Goal: Task Accomplishment & Management: Manage account settings

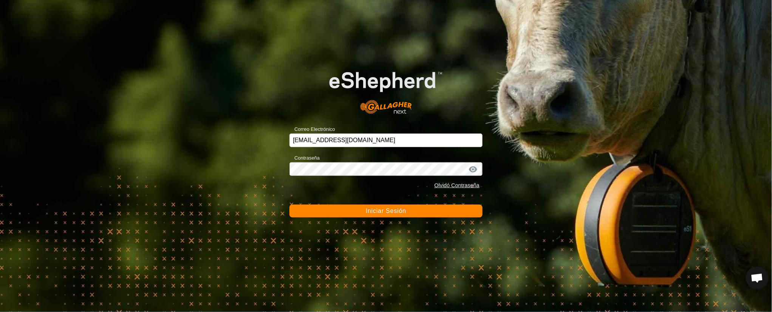
drag, startPoint x: 377, startPoint y: 207, endPoint x: 381, endPoint y: 206, distance: 4.4
click at [381, 206] on button "Iniciar Sesión" at bounding box center [385, 210] width 193 height 13
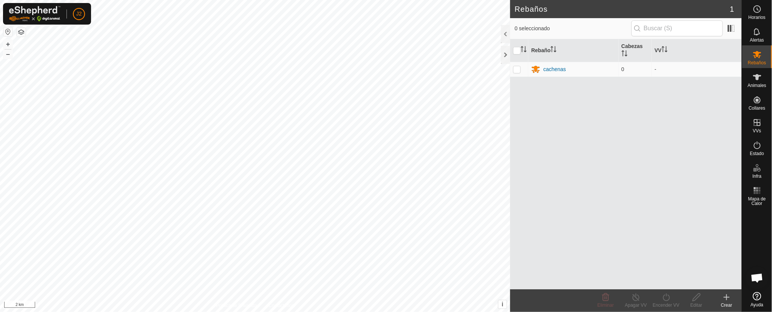
click at [270, 311] on html "J2 Horarios Alertas Rebaños Animales Collares VVs Estado Infra Mapa de Calor Ay…" at bounding box center [386, 156] width 772 height 312
click at [275, 311] on html "J2 Horarios Alertas Rebaños Animales Collares VVs Estado Infra Mapa de Calor Ay…" at bounding box center [386, 156] width 772 height 312
click at [253, 311] on html "J2 Horarios Alertas Rebaños Animales Collares VVs Estado Infra Mapa de Calor Ay…" at bounding box center [386, 156] width 772 height 312
click at [426, 311] on html "J2 Horarios Alertas Rebaños Animales Collares VVs Estado Infra Mapa de Calor Ay…" at bounding box center [386, 156] width 772 height 312
click at [505, 49] on div at bounding box center [505, 55] width 9 height 18
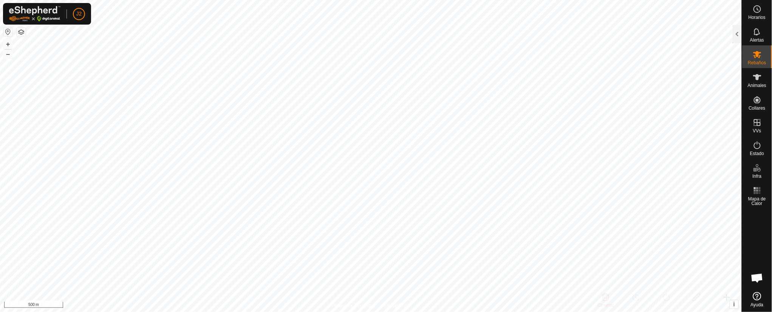
click at [367, 311] on html "J2 Horarios Alertas Rebaños Animales Collares VVs Estado Infra Mapa de Calor Ay…" at bounding box center [386, 156] width 772 height 312
click at [306, 311] on html "J2 Horarios Alertas Rebaños Animales Collares VVs Estado Infra Mapa de Calor Ay…" at bounding box center [386, 156] width 772 height 312
click at [259, 311] on html "J2 Horarios Alertas Rebaños Animales Collares VVs Estado Infra Mapa de Calor Ay…" at bounding box center [386, 156] width 772 height 312
click at [738, 31] on div at bounding box center [737, 34] width 9 height 18
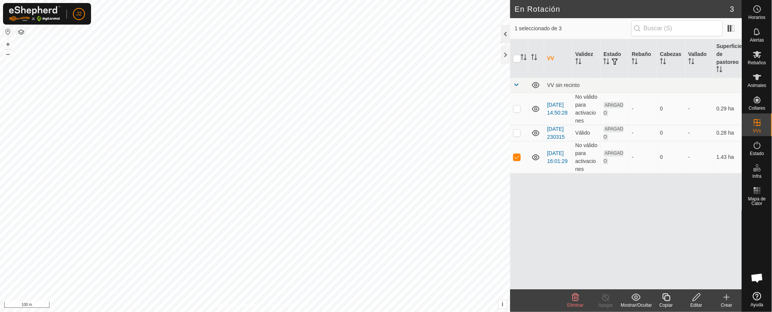
click at [508, 31] on div at bounding box center [505, 34] width 9 height 18
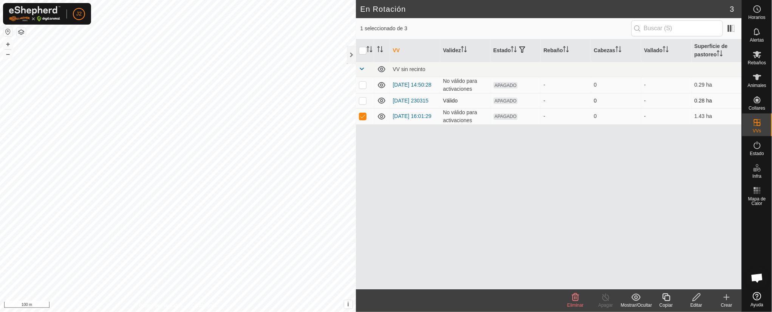
click at [367, 99] on td at bounding box center [365, 100] width 18 height 15
checkbox input "true"
click at [381, 149] on div "VV Validez Estado Rebaño Cabezas Vallado Superficie de pastoreo VV sin recinto …" at bounding box center [549, 164] width 386 height 250
click at [363, 113] on td at bounding box center [365, 116] width 18 height 16
checkbox input "false"
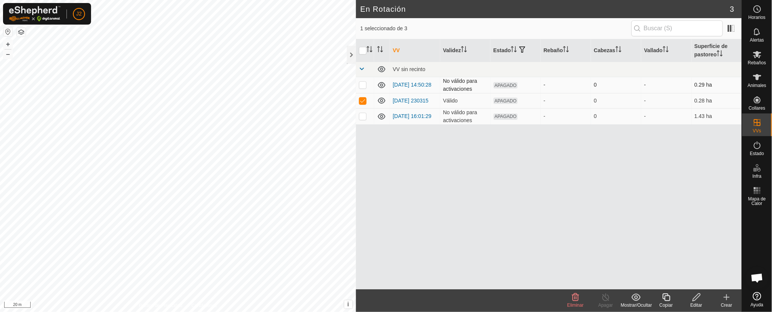
click at [363, 81] on td at bounding box center [365, 85] width 18 height 16
checkbox input "true"
click at [363, 100] on p-checkbox at bounding box center [363, 100] width 8 height 6
click at [362, 99] on p-checkbox at bounding box center [363, 100] width 8 height 6
checkbox input "true"
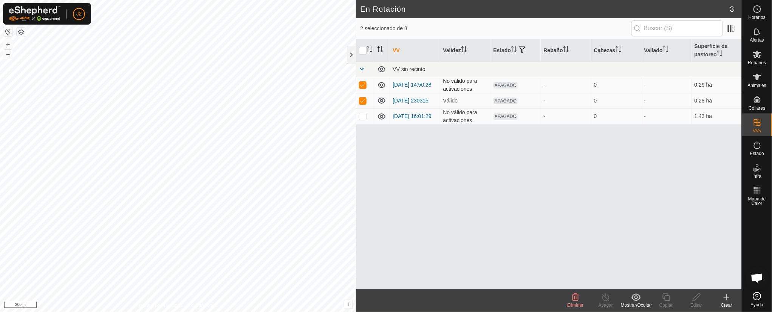
click at [366, 81] on td at bounding box center [365, 85] width 18 height 16
checkbox input "false"
click at [509, 43] on th "Estado" at bounding box center [515, 50] width 50 height 23
click at [502, 99] on span "APAGADO" at bounding box center [505, 100] width 25 height 6
drag, startPoint x: 503, startPoint y: 47, endPoint x: 499, endPoint y: 64, distance: 17.0
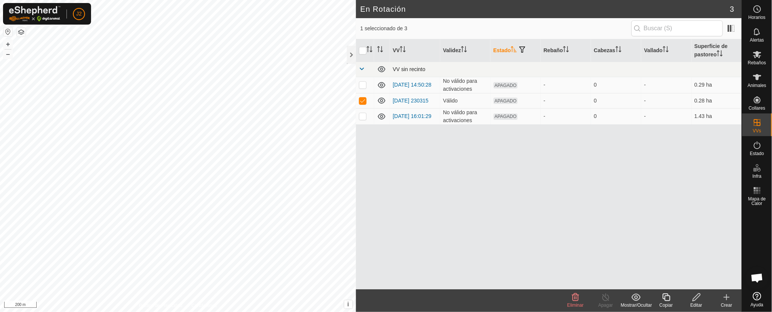
click at [503, 47] on th "Estado" at bounding box center [515, 50] width 50 height 23
click at [505, 40] on th "Estado" at bounding box center [515, 50] width 50 height 23
drag, startPoint x: 380, startPoint y: 162, endPoint x: 381, endPoint y: 152, distance: 11.0
click at [381, 157] on div "VV Validez Estado Rebaño Cabezas Vallado Superficie de pastoreo VV sin recinto …" at bounding box center [549, 164] width 386 height 250
click at [362, 95] on td at bounding box center [365, 100] width 18 height 15
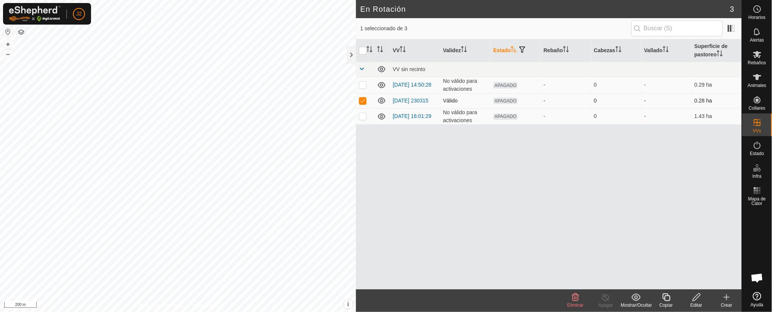
checkbox input "false"
click at [352, 53] on div at bounding box center [351, 55] width 9 height 18
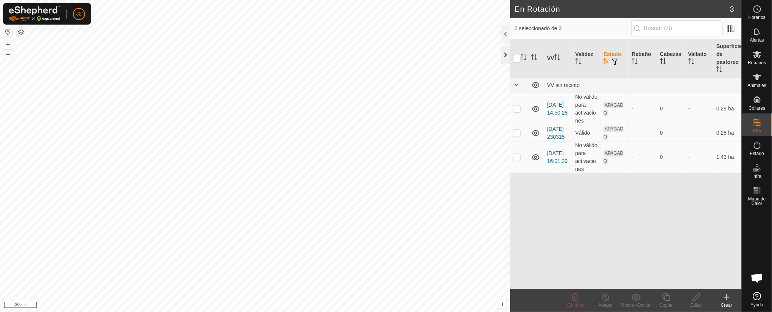
click at [501, 54] on div at bounding box center [505, 55] width 9 height 18
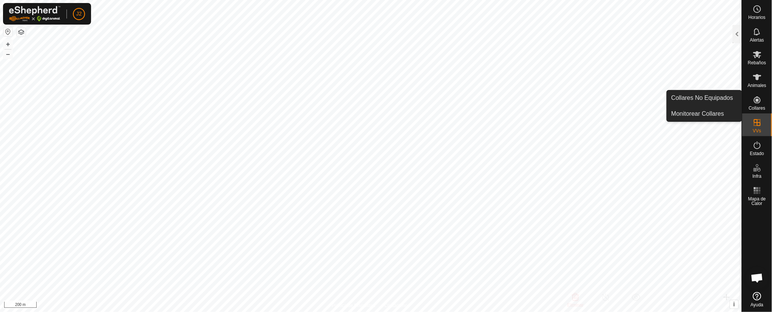
drag, startPoint x: 761, startPoint y: 111, endPoint x: 758, endPoint y: 96, distance: 15.9
click at [758, 96] on icon at bounding box center [757, 99] width 9 height 9
click at [739, 36] on div at bounding box center [737, 34] width 9 height 18
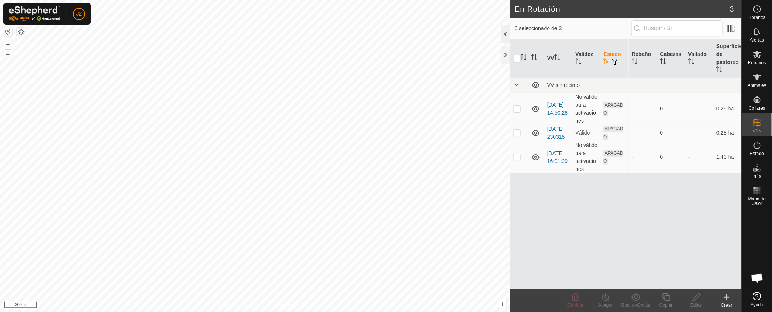
click at [502, 29] on div at bounding box center [505, 34] width 9 height 18
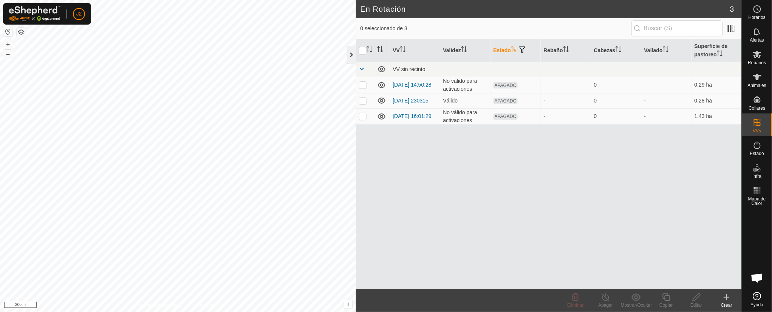
click at [347, 48] on div at bounding box center [351, 55] width 9 height 18
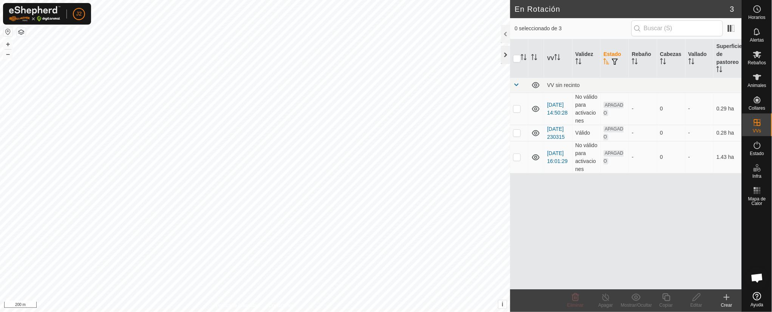
click at [506, 54] on div at bounding box center [505, 55] width 9 height 18
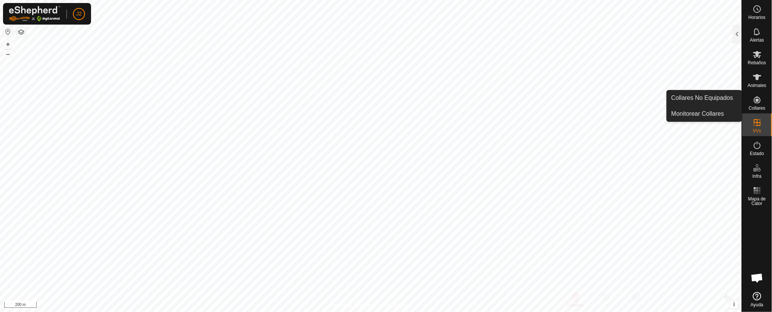
click at [750, 92] on div "Collares" at bounding box center [757, 102] width 30 height 23
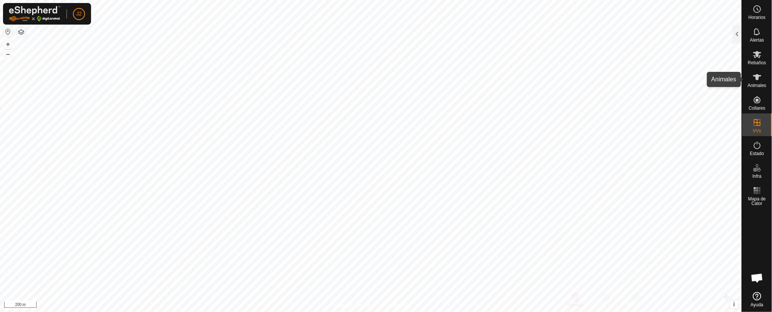
click at [750, 88] on div "Animales" at bounding box center [757, 79] width 30 height 23
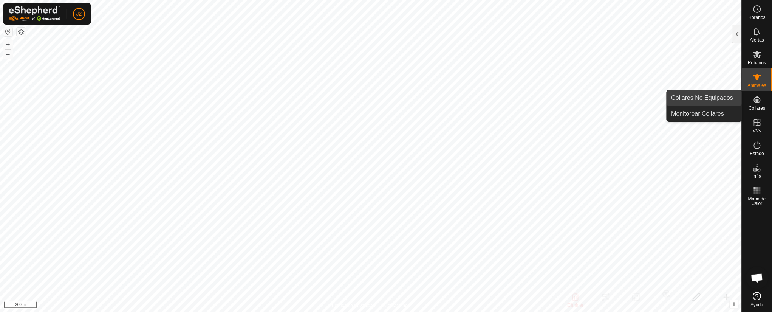
click at [717, 94] on link "Collares No Equipados" at bounding box center [704, 97] width 75 height 15
drag, startPoint x: 742, startPoint y: 97, endPoint x: 745, endPoint y: 93, distance: 4.1
click at [745, 93] on div "Collares" at bounding box center [757, 102] width 30 height 23
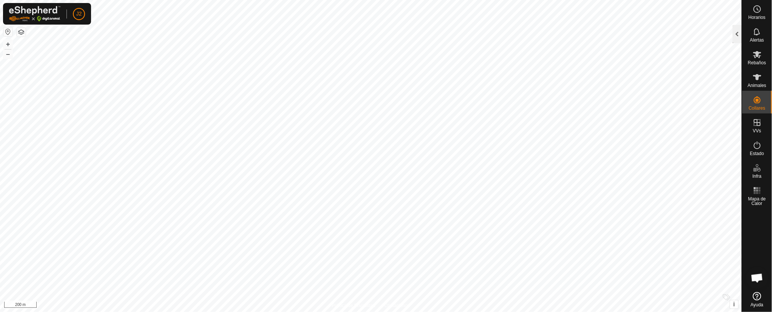
click at [733, 32] on div at bounding box center [737, 34] width 9 height 18
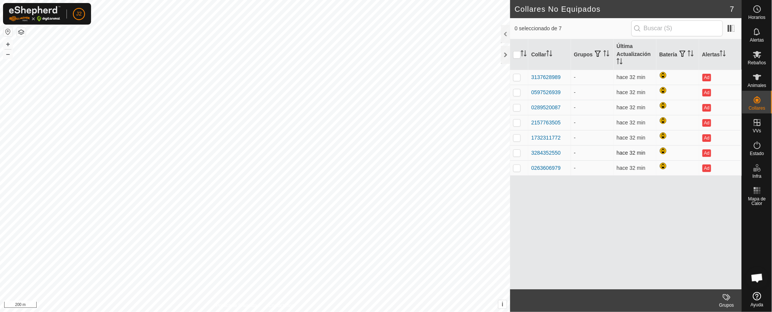
drag, startPoint x: 515, startPoint y: 165, endPoint x: 518, endPoint y: 159, distance: 6.6
click at [518, 160] on tbody "3137628989 - hace 32 min Ad 0597526939 - hace 32 min Ad 0289520087 - hace 32 mi…" at bounding box center [626, 123] width 232 height 106
drag, startPoint x: 519, startPoint y: 152, endPoint x: 520, endPoint y: 146, distance: 6.1
click at [520, 146] on td at bounding box center [519, 152] width 18 height 15
click at [507, 28] on div at bounding box center [505, 34] width 9 height 18
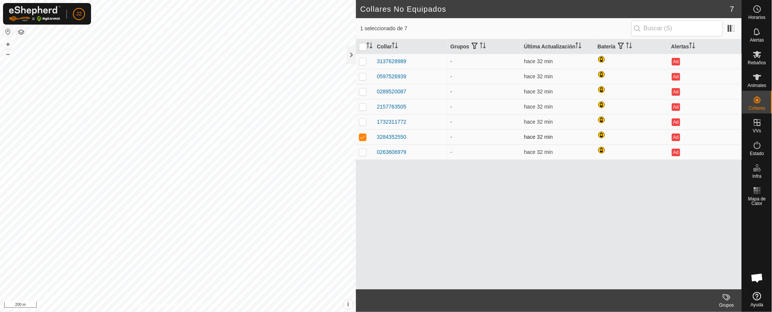
click at [366, 135] on td at bounding box center [365, 136] width 18 height 15
checkbox input "false"
click at [463, 39] on div "0 seleccionado de 7 Collar Grupos Última Actualización Batería Alertas 31376289…" at bounding box center [549, 153] width 386 height 271
click at [604, 195] on div "Collar Grupos Última Actualización Batería Alertas 3137628989 - hace 32 min Ad …" at bounding box center [549, 164] width 386 height 250
click at [609, 40] on th "Batería" at bounding box center [632, 46] width 74 height 15
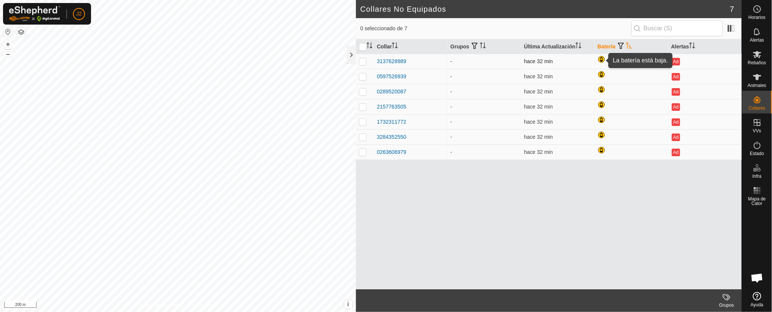
click at [601, 56] on div at bounding box center [602, 60] width 9 height 9
click at [351, 53] on div at bounding box center [351, 55] width 9 height 18
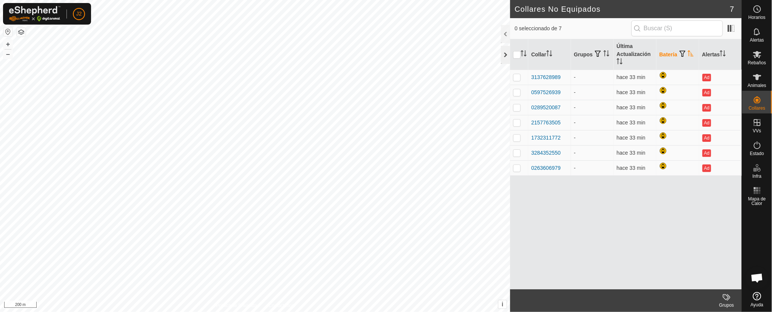
click at [509, 51] on div at bounding box center [505, 55] width 9 height 18
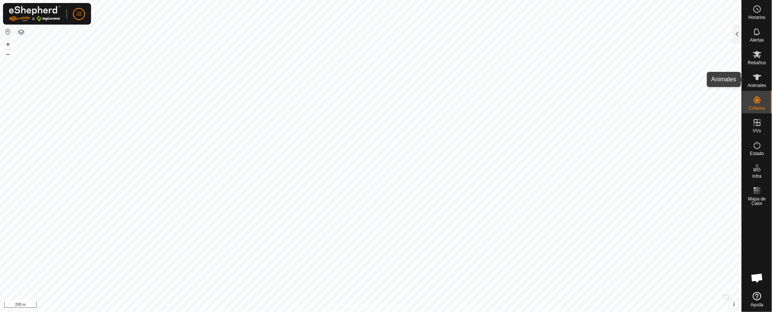
drag, startPoint x: 753, startPoint y: 72, endPoint x: 751, endPoint y: 67, distance: 5.3
click at [757, 70] on div "Animales" at bounding box center [757, 79] width 30 height 23
click at [738, 32] on div at bounding box center [737, 34] width 9 height 18
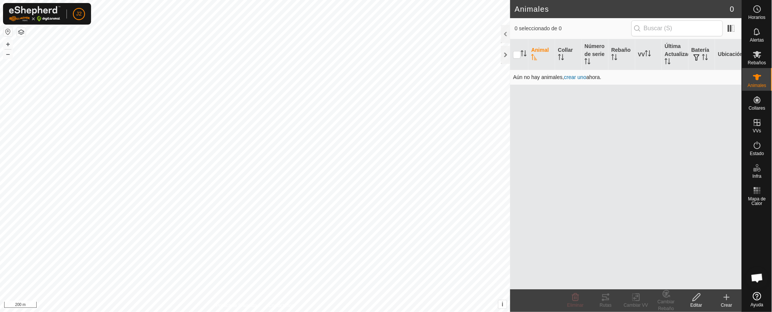
click at [574, 71] on td "Aún no hay animales, crear uno ahora." at bounding box center [626, 77] width 232 height 15
click at [572, 74] on span "crear uno" at bounding box center [575, 77] width 22 height 6
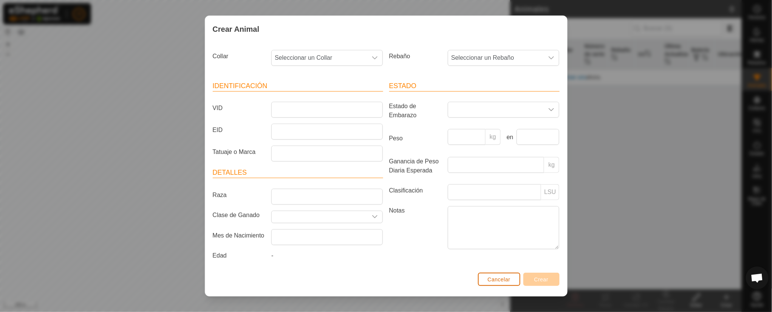
click at [498, 277] on span "Cancelar" at bounding box center [499, 279] width 23 height 6
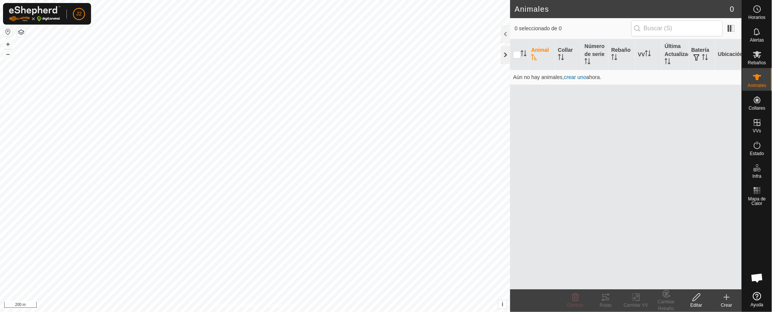
click at [503, 46] on div at bounding box center [505, 55] width 9 height 18
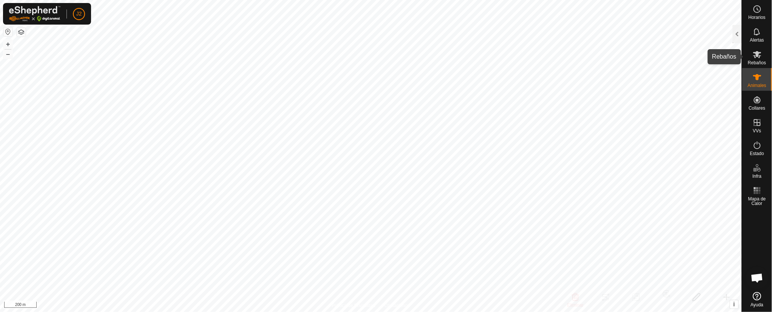
click at [760, 53] on icon at bounding box center [757, 54] width 8 height 7
click at [739, 28] on div at bounding box center [737, 34] width 9 height 18
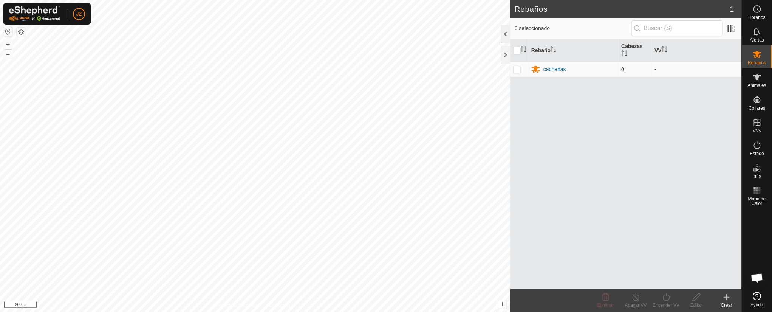
click at [505, 29] on div at bounding box center [505, 34] width 9 height 18
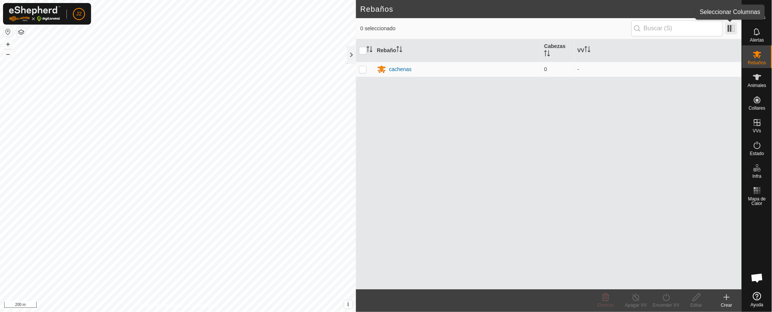
click at [731, 30] on span at bounding box center [731, 28] width 12 height 12
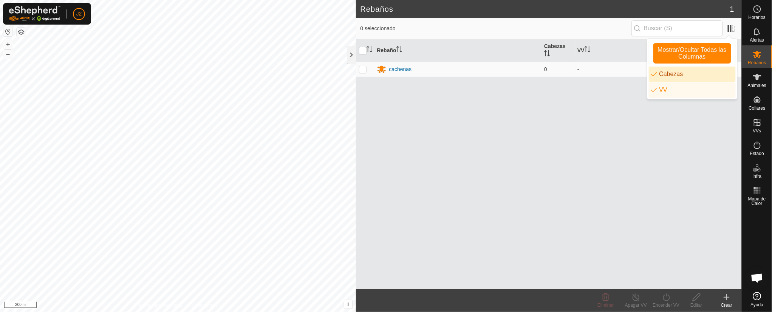
click at [689, 71] on li "Cabezas" at bounding box center [692, 73] width 87 height 15
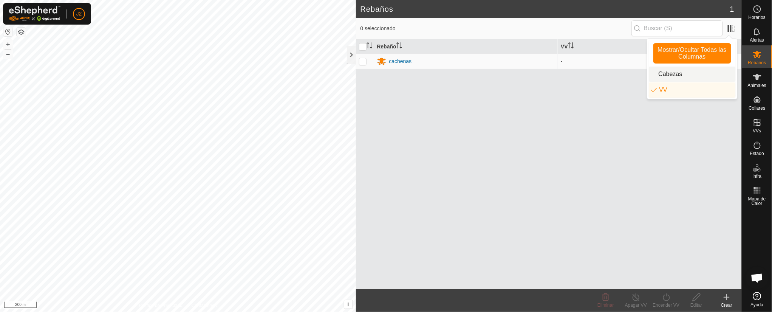
click at [688, 73] on li "Cabezas" at bounding box center [692, 73] width 87 height 15
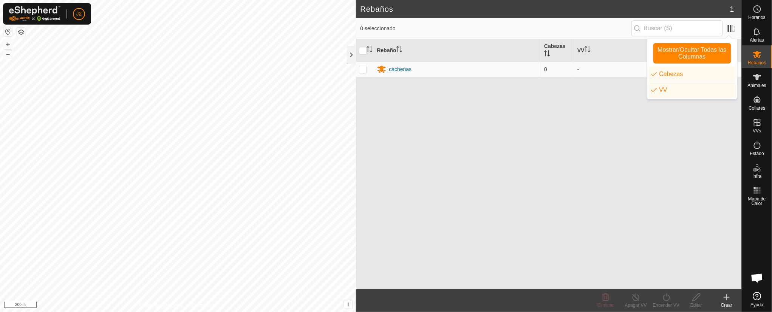
drag, startPoint x: 351, startPoint y: 51, endPoint x: 354, endPoint y: 40, distance: 11.6
click at [354, 40] on div at bounding box center [351, 46] width 9 height 42
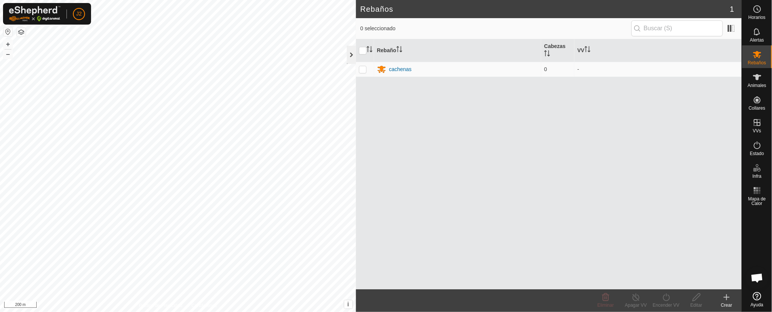
click at [347, 49] on div at bounding box center [351, 55] width 9 height 18
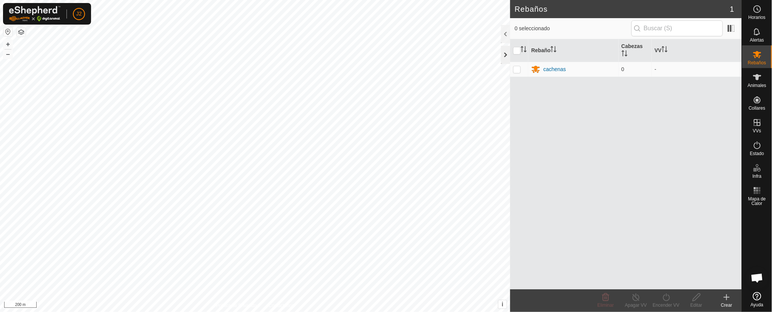
click at [507, 49] on div at bounding box center [505, 55] width 9 height 18
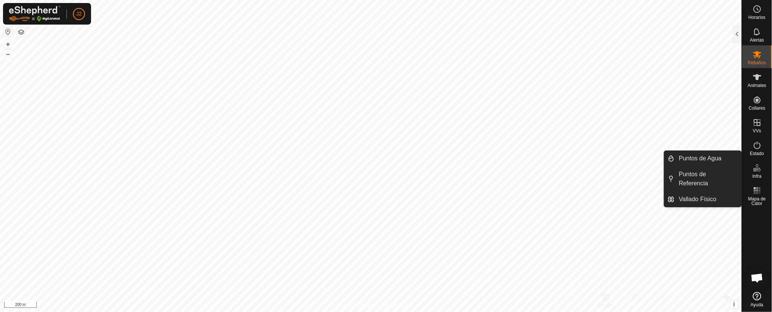
click at [756, 164] on icon at bounding box center [757, 167] width 9 height 9
click at [742, 154] on es-menu-bar "Horarios Alertas Rebaños Animales Collares VVs Estado Infra Mapa de Calor Ayuda…" at bounding box center [757, 156] width 30 height 312
click at [708, 156] on link "Puntos de Agua" at bounding box center [707, 158] width 67 height 15
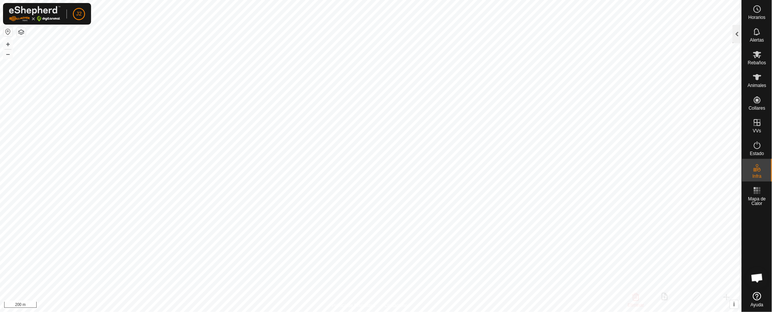
click at [736, 33] on div at bounding box center [737, 34] width 9 height 18
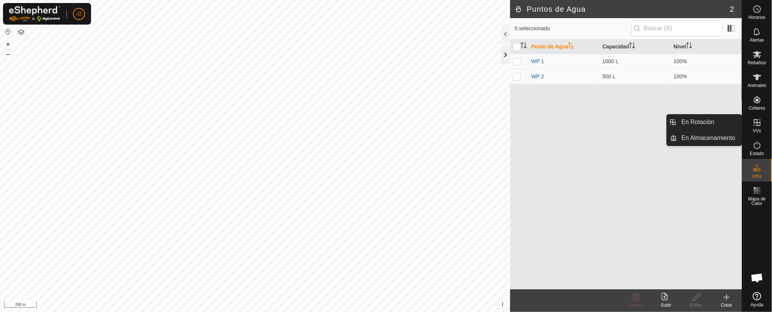
click at [509, 53] on div at bounding box center [505, 55] width 9 height 18
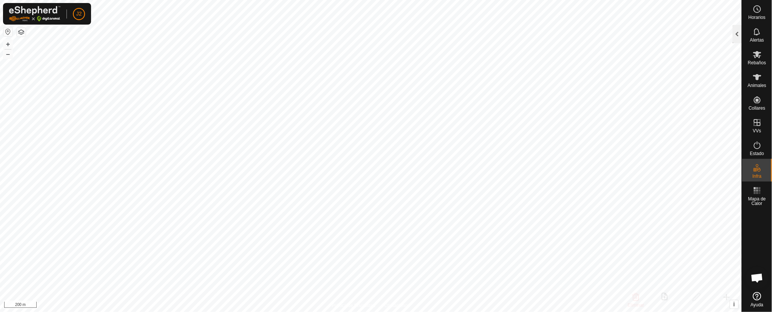
click at [738, 32] on div at bounding box center [737, 34] width 9 height 18
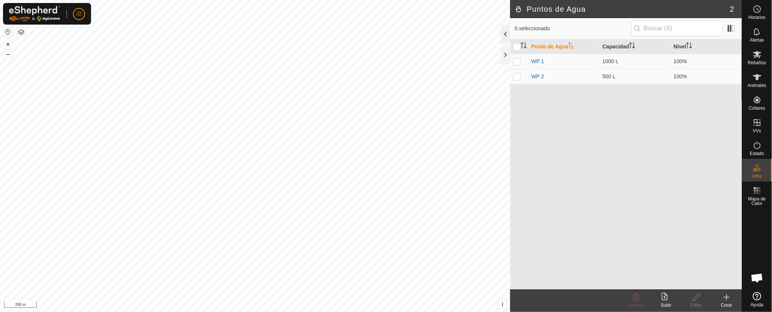
click at [508, 30] on div at bounding box center [505, 34] width 9 height 18
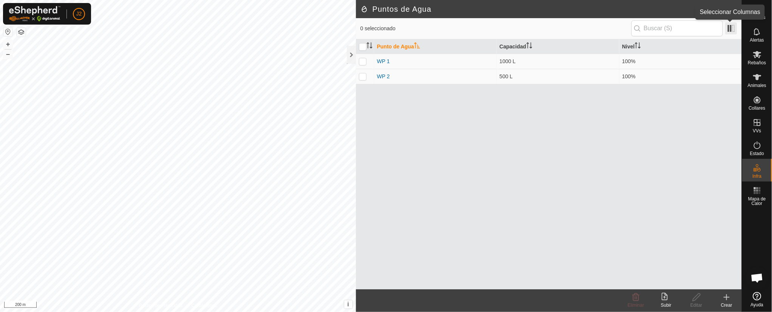
click at [733, 29] on span at bounding box center [731, 28] width 12 height 12
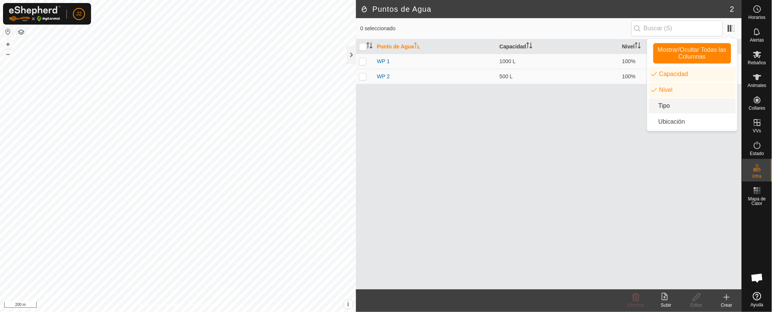
click at [675, 110] on li "Tipo" at bounding box center [692, 105] width 87 height 15
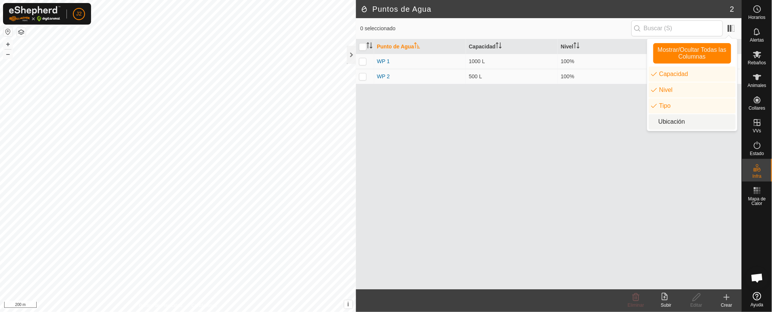
click at [657, 120] on li "Ubicación" at bounding box center [692, 121] width 87 height 15
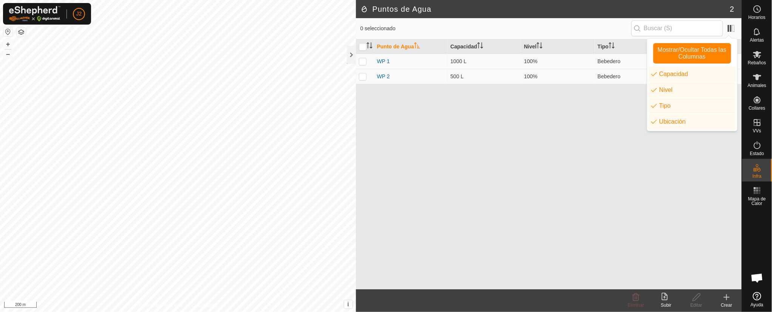
drag, startPoint x: 590, startPoint y: 122, endPoint x: 590, endPoint y: 118, distance: 4.2
click at [590, 119] on div "Punto de Agua Capacidad Nivel Tipo Ubicación WP 1 1000 L 100% Bebedero 40.63184…" at bounding box center [549, 164] width 386 height 250
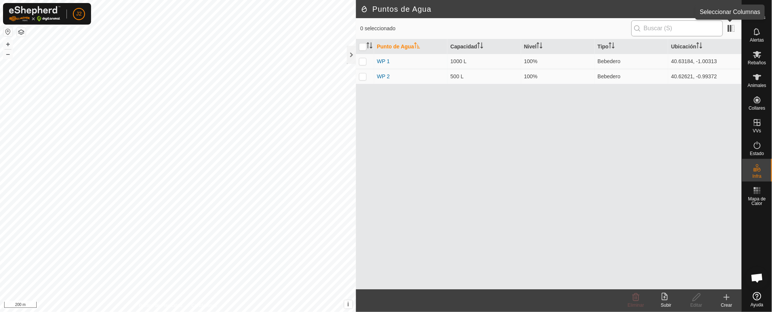
drag, startPoint x: 728, startPoint y: 24, endPoint x: 714, endPoint y: 27, distance: 15.0
click at [725, 23] on app-column-selector at bounding box center [730, 28] width 14 height 15
click at [734, 23] on span at bounding box center [731, 28] width 12 height 12
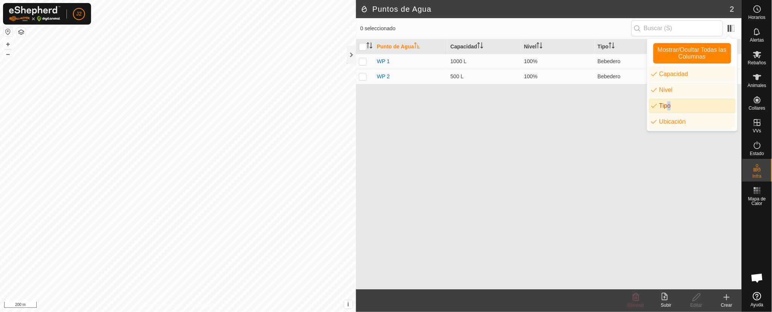
click at [666, 102] on li "Tipo" at bounding box center [692, 105] width 87 height 15
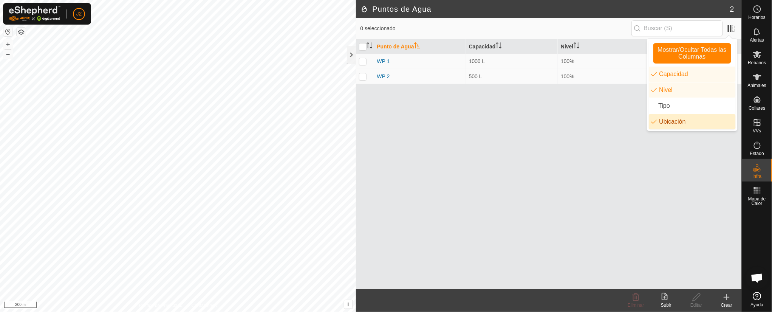
click at [656, 117] on li "Ubicación" at bounding box center [692, 121] width 87 height 15
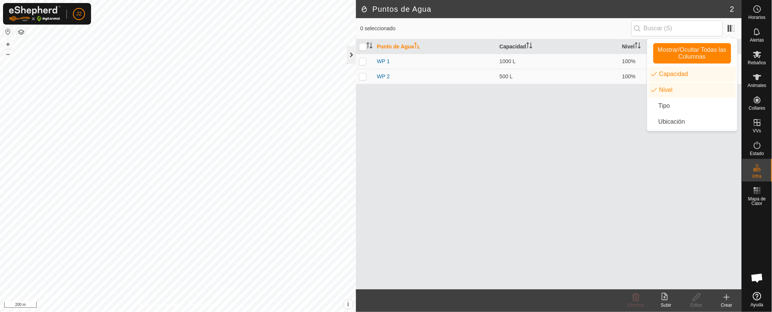
click at [353, 50] on div at bounding box center [351, 55] width 9 height 18
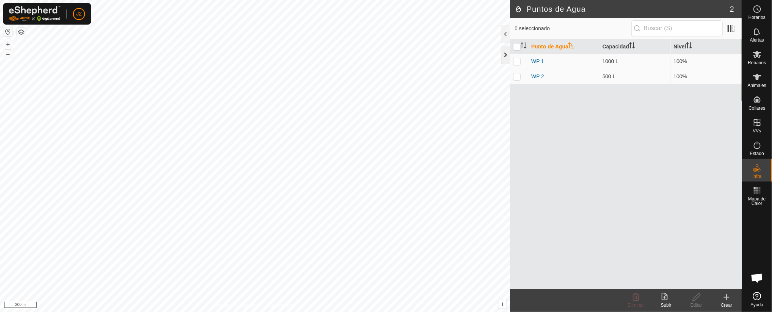
click at [503, 50] on div at bounding box center [505, 55] width 9 height 18
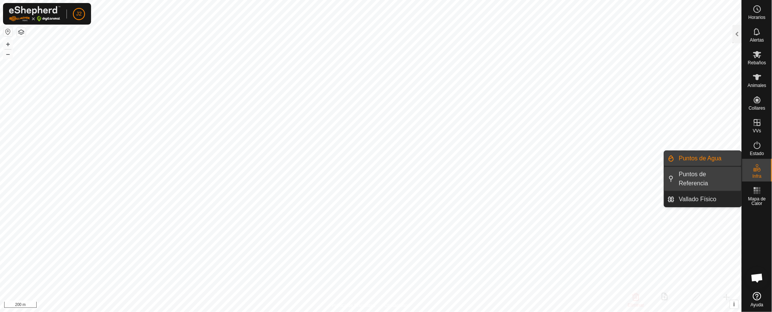
click at [716, 178] on link "Puntos de Referencia" at bounding box center [707, 179] width 67 height 24
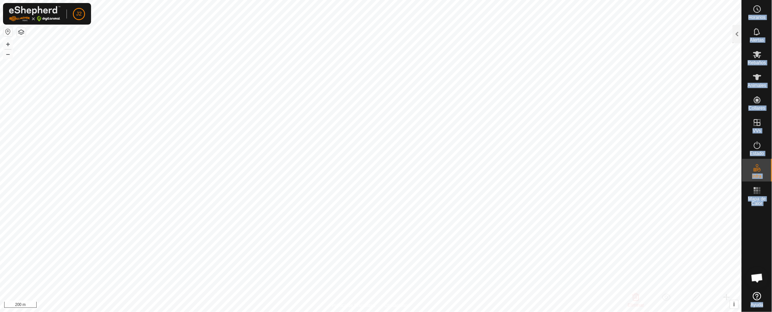
click at [741, 32] on div "Horarios Alertas Rebaños Animales Collares VVs Estado Infra Mapa de Calor Ayuda…" at bounding box center [386, 156] width 772 height 312
click at [739, 28] on div at bounding box center [737, 34] width 9 height 18
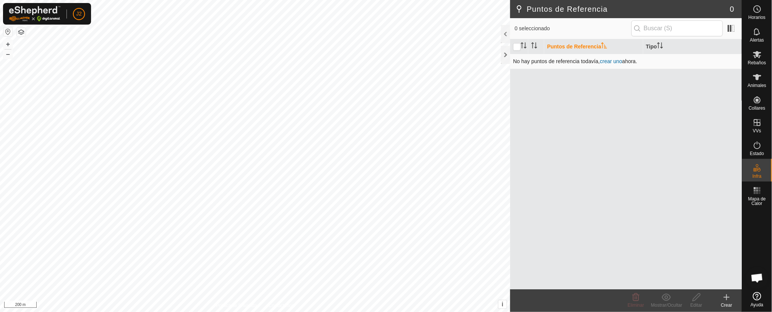
click at [615, 61] on link "crear uno" at bounding box center [611, 61] width 22 height 6
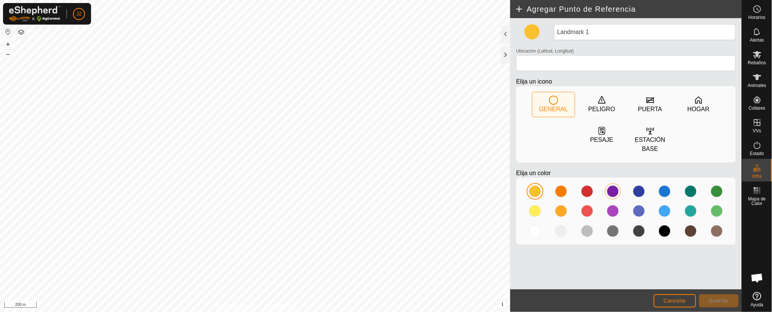
click at [618, 190] on div at bounding box center [613, 191] width 12 height 12
drag, startPoint x: 647, startPoint y: 138, endPoint x: 647, endPoint y: 134, distance: 4.2
click at [648, 136] on div "ESTACIÓN BASE" at bounding box center [650, 144] width 42 height 18
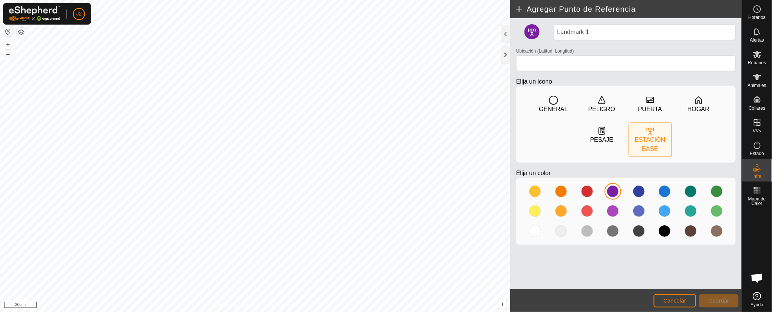
click at [647, 134] on icon at bounding box center [650, 130] width 9 height 9
click at [560, 104] on div "GENERAL" at bounding box center [553, 104] width 42 height 25
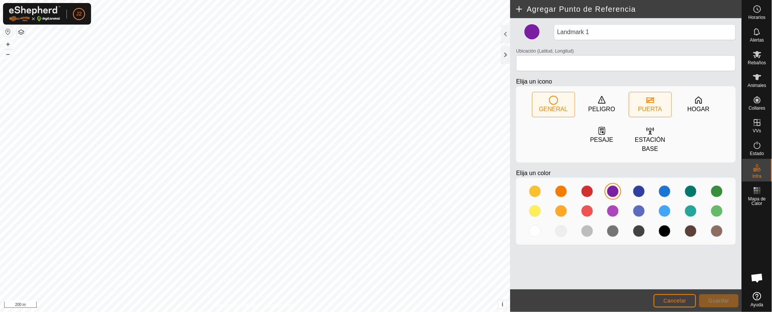
click at [657, 101] on div "PUERTA" at bounding box center [650, 104] width 42 height 25
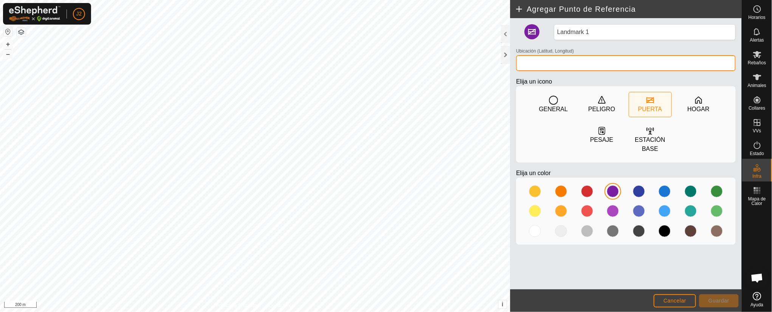
click at [559, 60] on input "Ubicación (Latitud, Longitud)" at bounding box center [626, 63] width 220 height 16
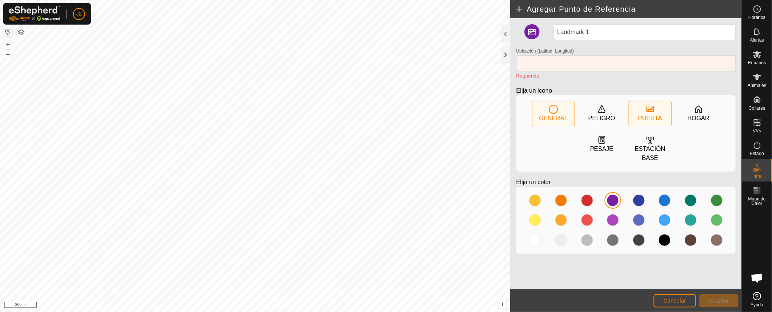
click at [559, 115] on div "GENERAL" at bounding box center [553, 118] width 29 height 9
click at [507, 28] on div at bounding box center [505, 34] width 9 height 18
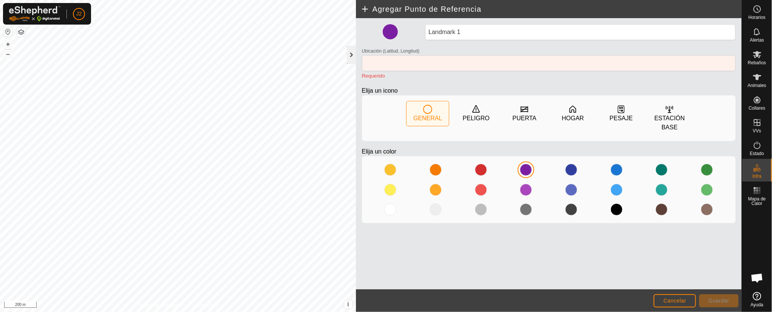
click at [353, 51] on div at bounding box center [351, 55] width 9 height 18
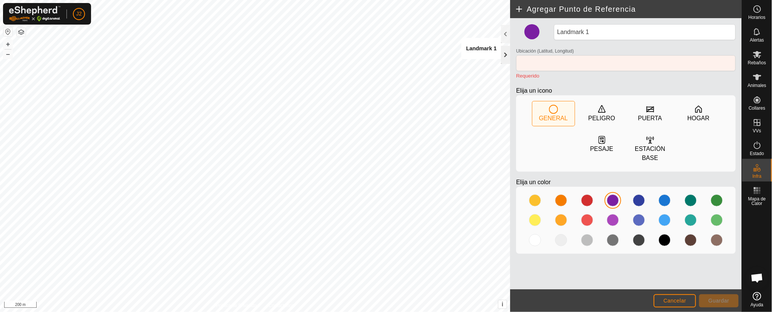
click at [507, 53] on div at bounding box center [505, 55] width 9 height 18
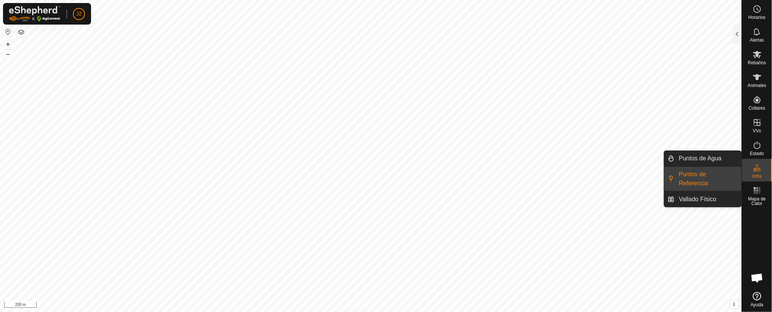
click at [751, 165] on es-infrastructure-svg-icon at bounding box center [757, 168] width 14 height 12
click at [723, 197] on link "Vallado Físico" at bounding box center [707, 199] width 67 height 15
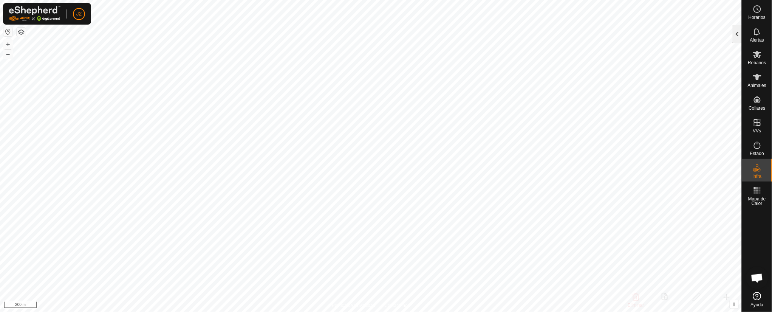
click at [738, 31] on div at bounding box center [737, 34] width 9 height 18
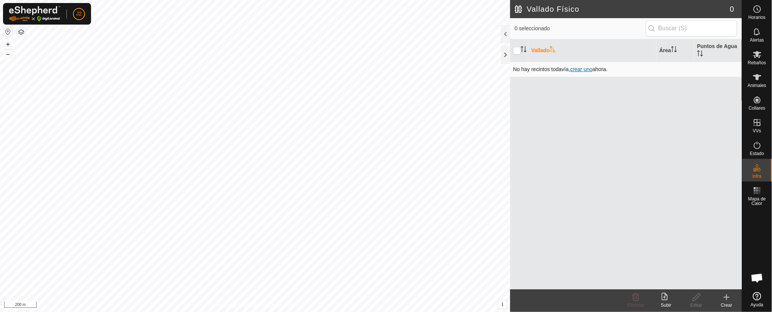
click at [583, 67] on span "crear uno" at bounding box center [581, 69] width 22 height 6
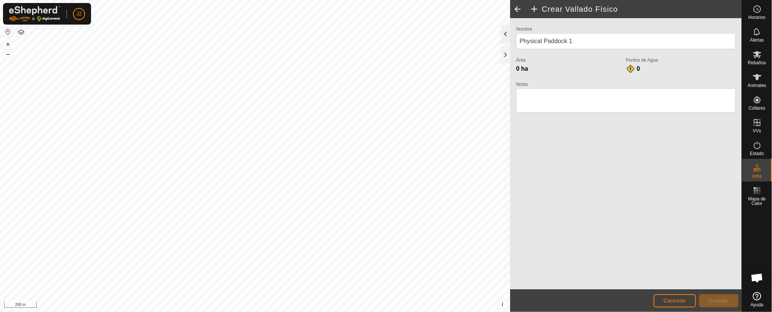
click at [505, 31] on div at bounding box center [505, 34] width 9 height 18
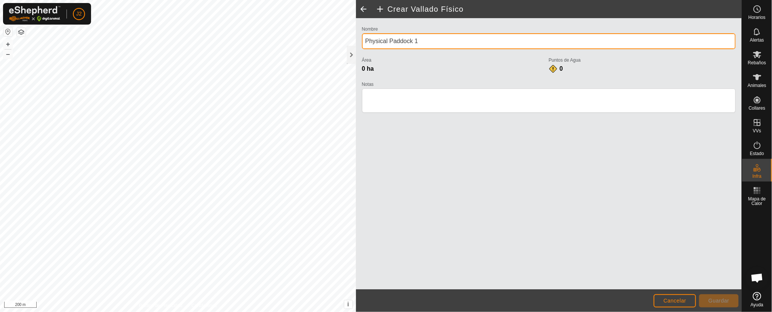
click at [446, 43] on input "Physical Paddock 1" at bounding box center [549, 41] width 374 height 16
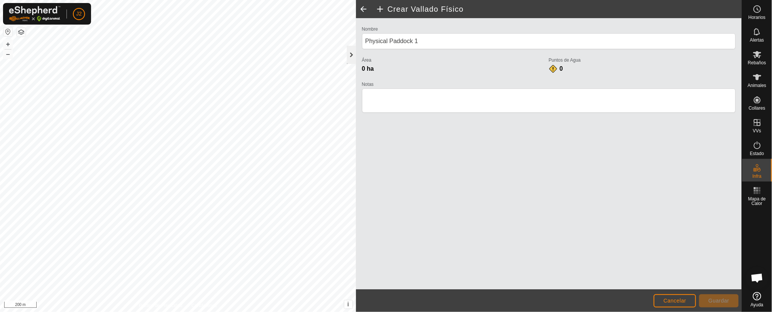
click at [349, 51] on div at bounding box center [351, 55] width 9 height 18
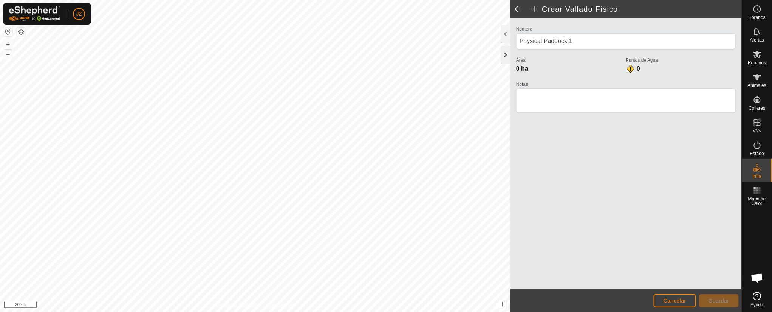
click at [506, 53] on div at bounding box center [505, 55] width 9 height 18
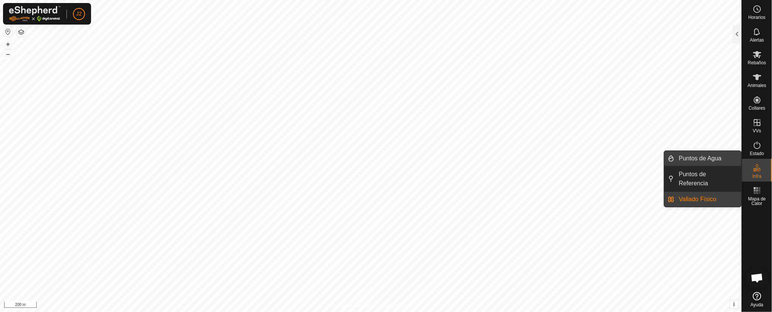
click at [710, 155] on link "Puntos de Agua" at bounding box center [707, 158] width 67 height 15
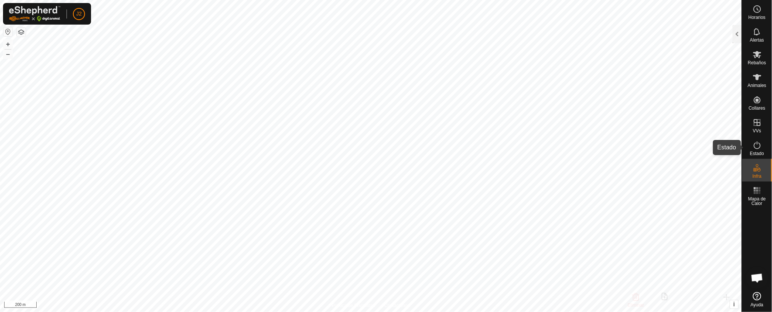
click at [762, 145] on es-activation-svg-icon at bounding box center [757, 145] width 14 height 12
click at [734, 29] on div at bounding box center [737, 34] width 9 height 18
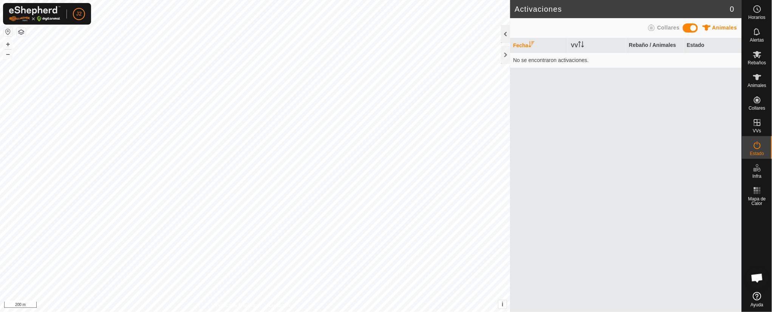
click at [506, 28] on div at bounding box center [505, 34] width 9 height 18
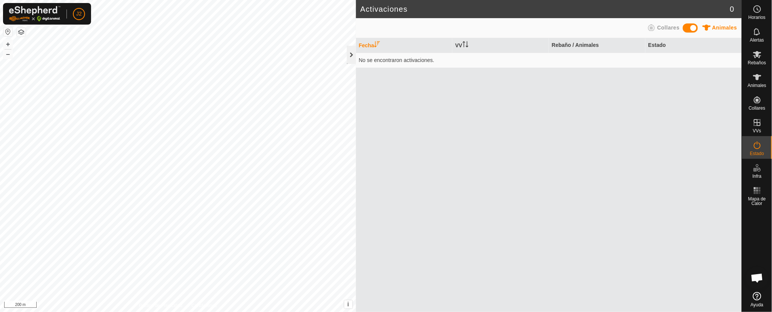
click at [349, 50] on div at bounding box center [351, 55] width 9 height 18
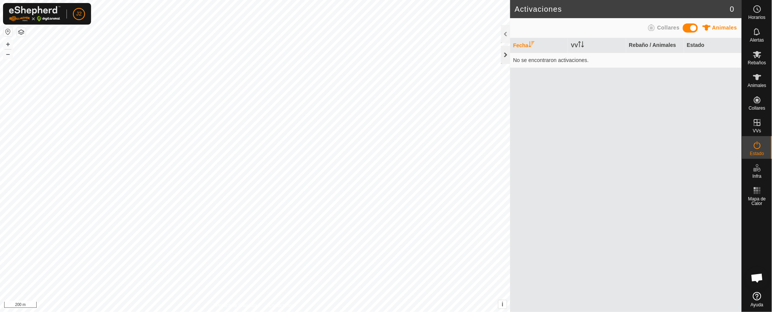
click at [507, 56] on div at bounding box center [505, 55] width 9 height 18
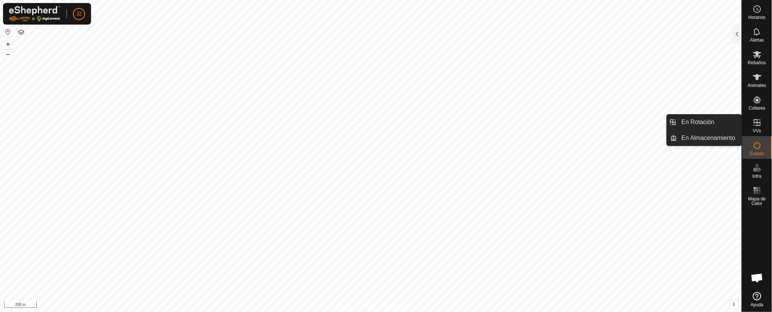
click at [758, 119] on icon at bounding box center [757, 122] width 9 height 9
click at [713, 121] on link "En Rotación" at bounding box center [709, 121] width 65 height 15
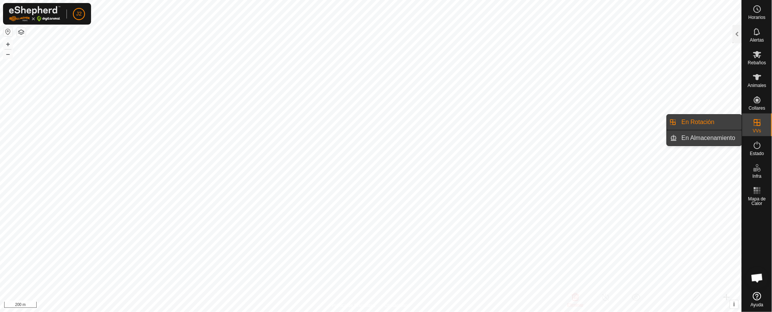
click at [704, 141] on link "En Almacenamiento" at bounding box center [709, 137] width 65 height 15
click at [742, 34] on div "Horarios Alertas Rebaños Animales Collares VVs Estado Infra Mapa de Calor Ayuda" at bounding box center [757, 156] width 30 height 312
click at [735, 34] on div at bounding box center [737, 34] width 9 height 18
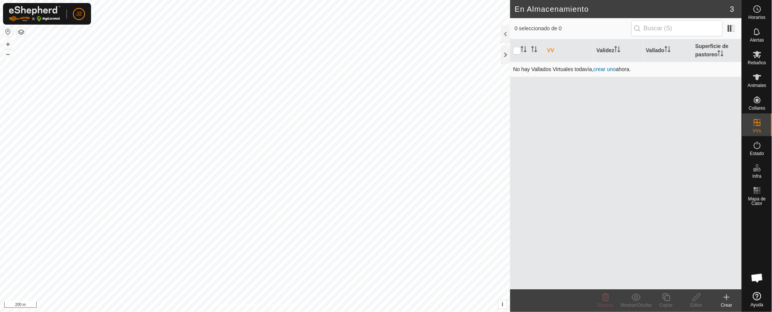
click at [603, 67] on link "crear uno" at bounding box center [605, 69] width 22 height 6
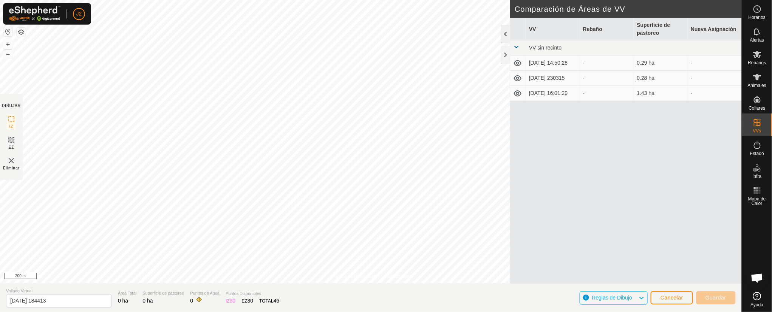
click at [508, 30] on div at bounding box center [505, 34] width 9 height 18
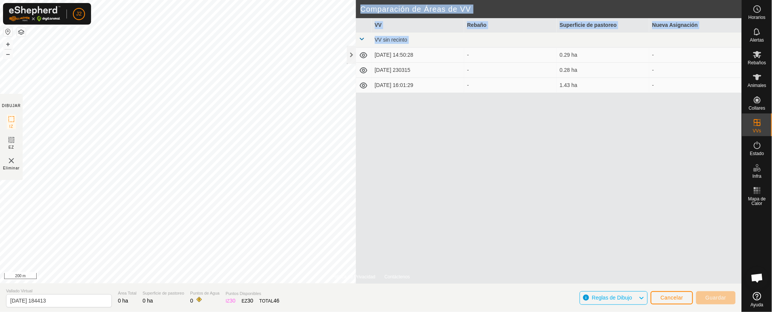
click at [358, 49] on div "Comparación de Áreas de VV VV Rebaño Superficie de pastoreo Nueva Asignación VV…" at bounding box center [549, 132] width 386 height 265
click at [676, 296] on span "Cancelar" at bounding box center [671, 297] width 23 height 6
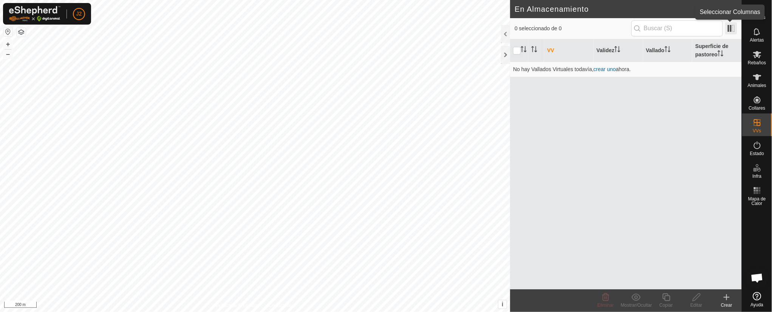
click at [729, 23] on span at bounding box center [731, 28] width 12 height 12
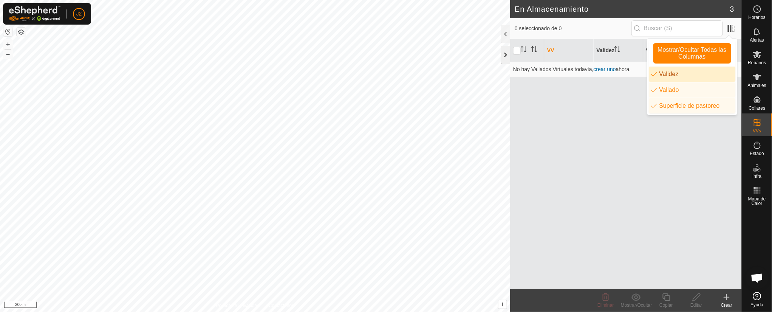
click at [506, 53] on div at bounding box center [505, 55] width 9 height 18
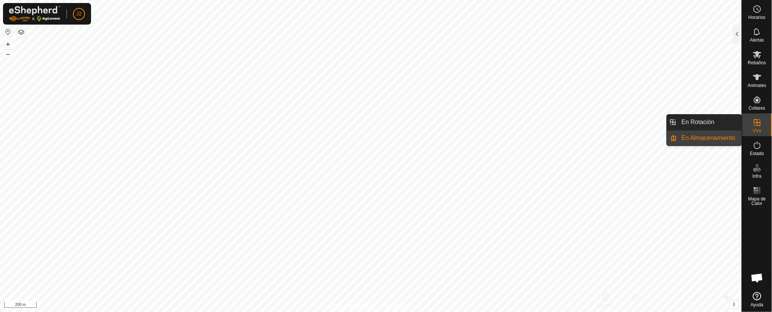
click at [752, 90] on nav "Horarios Alertas Rebaños Animales Collares VVs Estado Infra Mapa de Calor Ayuda" at bounding box center [757, 156] width 30 height 312
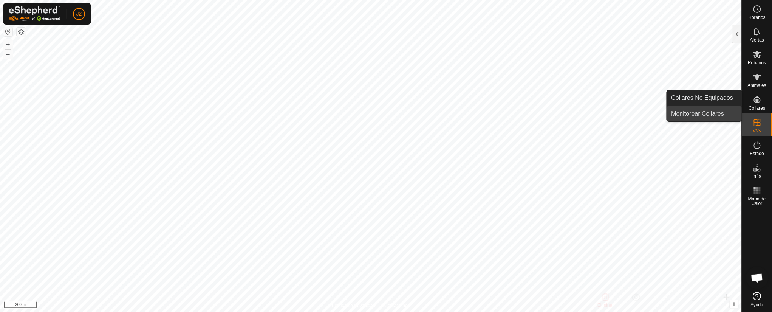
click at [727, 110] on link "Monitorear Collares" at bounding box center [704, 113] width 75 height 15
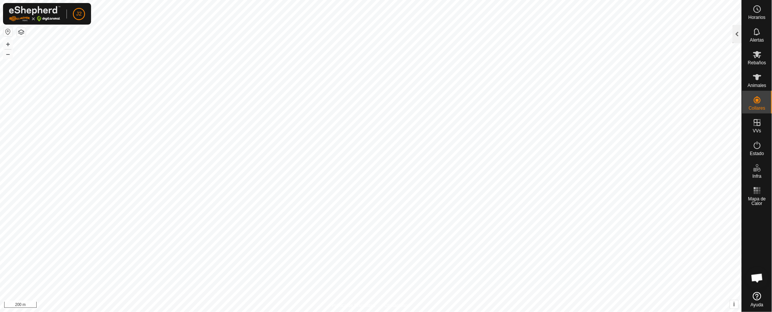
click at [739, 34] on div at bounding box center [737, 34] width 9 height 18
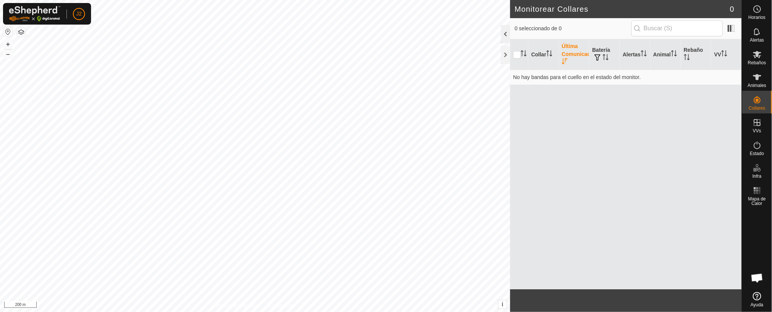
click at [502, 30] on div at bounding box center [505, 34] width 9 height 18
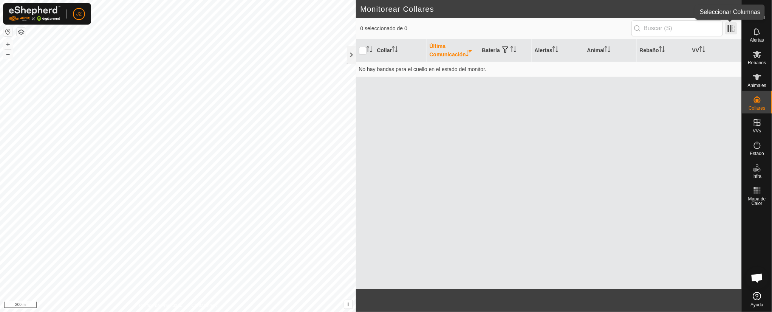
click at [731, 24] on span at bounding box center [731, 28] width 12 height 12
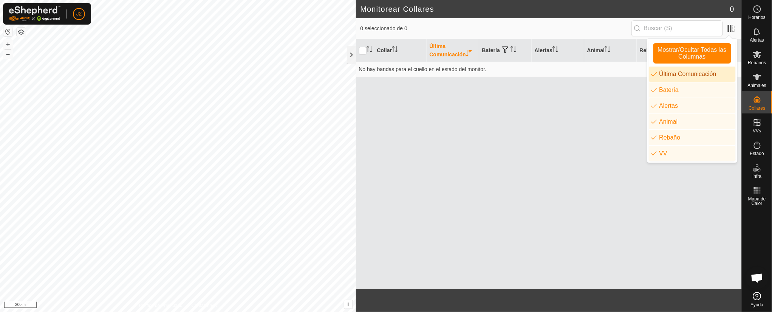
click at [560, 175] on div "Collar Última Comunicación Batería Alertas Animal Rebaño VV No hay bandas para …" at bounding box center [549, 164] width 386 height 250
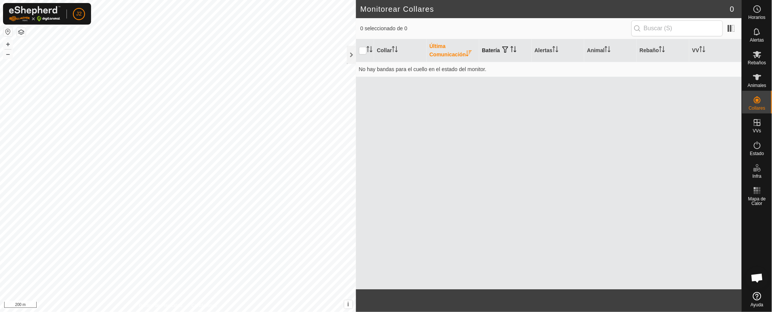
click at [502, 51] on button "button" at bounding box center [505, 50] width 11 height 8
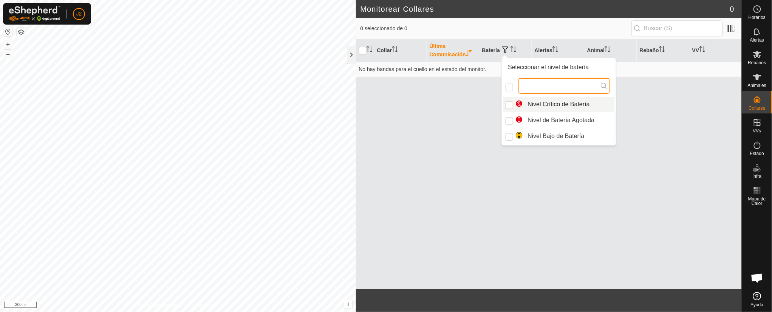
click at [601, 87] on input "text" at bounding box center [563, 86] width 91 height 16
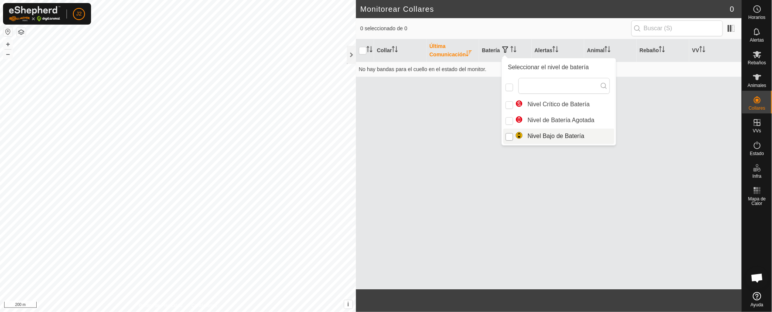
click at [510, 136] on input "Nivel Bajo de Batería" at bounding box center [510, 137] width 8 height 8
checkbox input "true"
click at [430, 169] on div "Collar Última Comunicación Batería Alertas Animal Rebaño VV No hay bandas para …" at bounding box center [549, 164] width 386 height 250
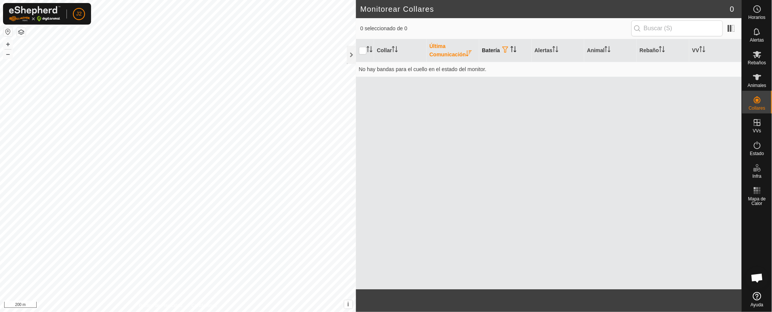
click at [506, 45] on th "Batería" at bounding box center [505, 50] width 53 height 23
click at [495, 46] on th "Batería" at bounding box center [505, 50] width 53 height 23
click at [353, 53] on div at bounding box center [351, 55] width 9 height 18
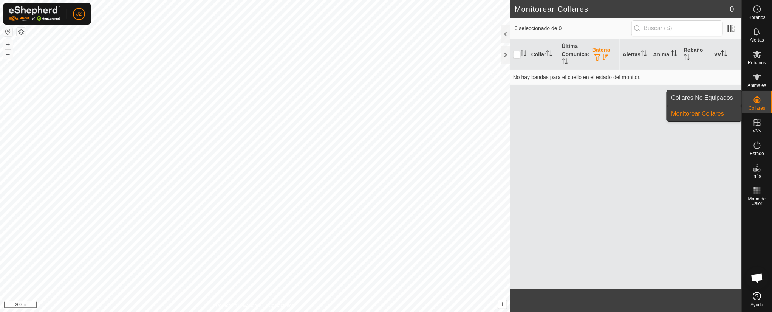
click at [708, 96] on link "Collares No Equipados" at bounding box center [704, 97] width 75 height 15
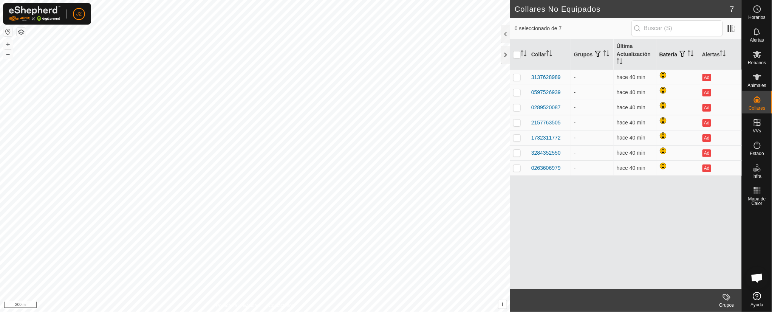
click at [663, 49] on th "Batería" at bounding box center [677, 54] width 43 height 31
click at [663, 83] on td at bounding box center [677, 77] width 43 height 15
click at [665, 100] on tbody "3137628989 - hace 40 min Ad 0597526939 - hace 40 min Ad 0289520087 - hace 40 mi…" at bounding box center [626, 123] width 232 height 106
drag, startPoint x: 569, startPoint y: 227, endPoint x: 569, endPoint y: 222, distance: 5.7
click at [570, 226] on div "Collar Grupos Última Actualización Batería Alertas 3137628989 - hace 40 min Ad …" at bounding box center [626, 164] width 232 height 250
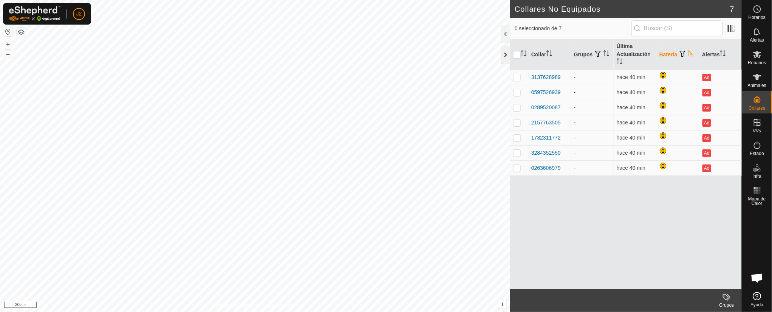
click at [507, 54] on div at bounding box center [505, 55] width 9 height 18
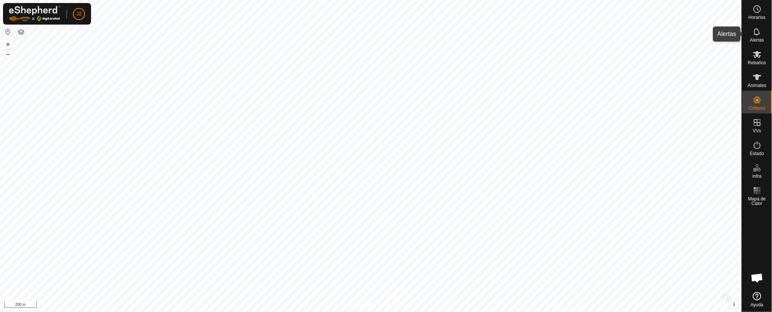
click at [758, 34] on icon at bounding box center [757, 31] width 9 height 9
click at [736, 36] on div at bounding box center [737, 34] width 9 height 18
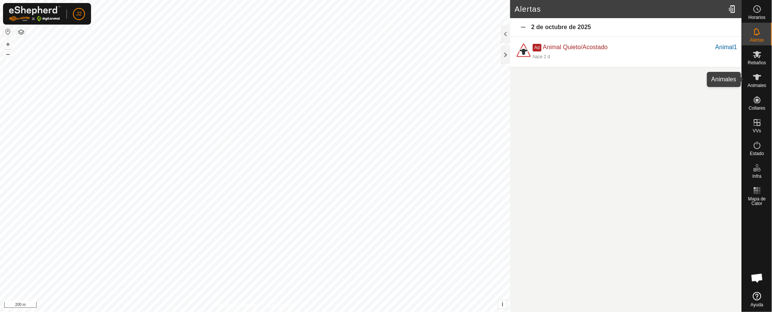
click at [760, 74] on icon at bounding box center [757, 77] width 9 height 9
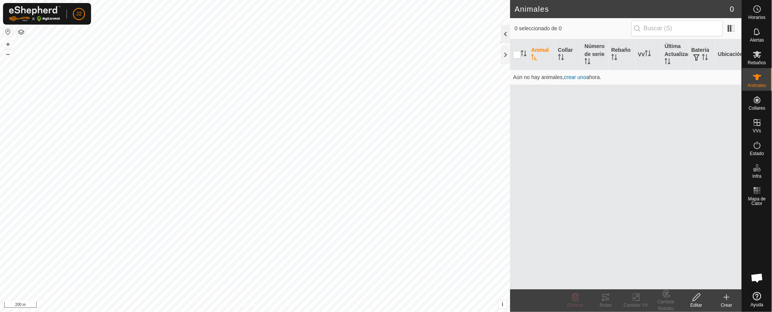
click at [506, 28] on div at bounding box center [505, 34] width 9 height 18
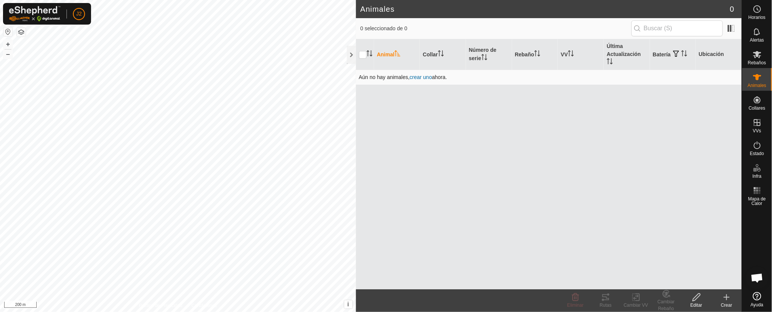
click at [424, 73] on td "Aún no hay animales, crear uno ahora." at bounding box center [549, 77] width 386 height 15
click at [421, 68] on th "Collar" at bounding box center [443, 54] width 46 height 31
click at [419, 70] on td "Aún no hay animales, crear uno ahora." at bounding box center [549, 77] width 386 height 15
click at [424, 68] on th "Collar" at bounding box center [443, 54] width 46 height 31
drag, startPoint x: 360, startPoint y: 51, endPoint x: 378, endPoint y: 66, distance: 23.4
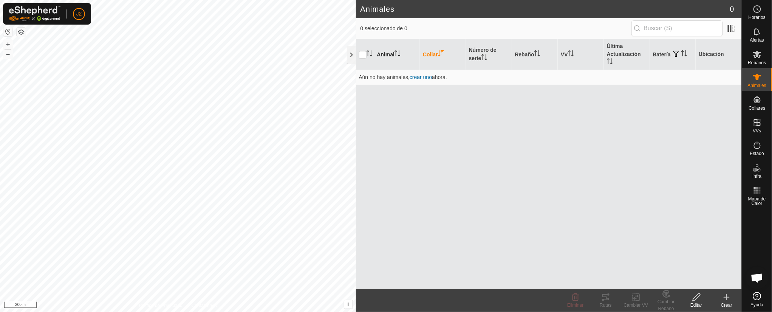
click at [362, 51] on input "checkbox" at bounding box center [363, 55] width 8 height 8
checkbox input "true"
click at [419, 74] on span "crear uno" at bounding box center [421, 77] width 22 height 6
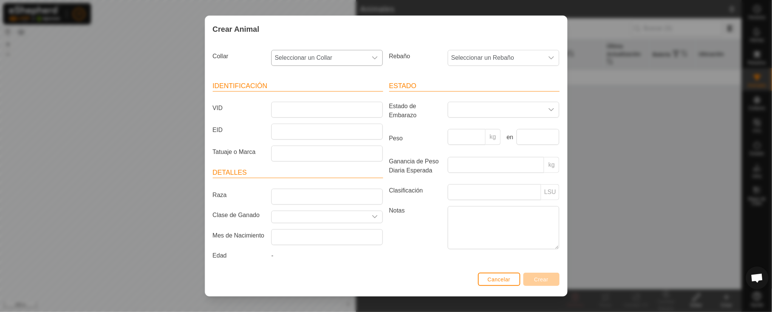
click at [372, 55] on icon "dropdown trigger" at bounding box center [375, 58] width 6 height 6
click at [405, 264] on div "Estado Estado de Embarazo Peso kg en Ganancia de Peso Diaria Esperada kg Clasif…" at bounding box center [474, 172] width 176 height 200
click at [507, 279] on span "Cancelar" at bounding box center [499, 279] width 23 height 6
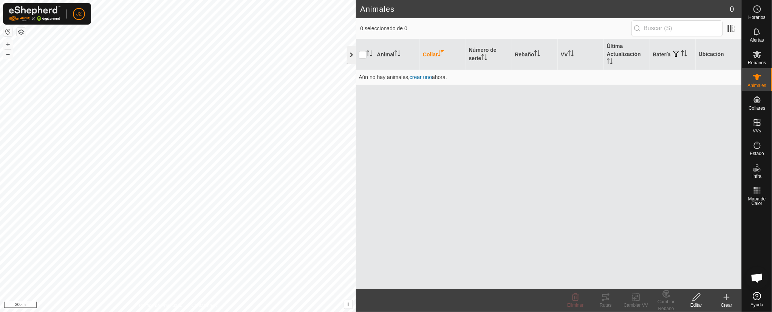
click at [347, 52] on div at bounding box center [351, 55] width 9 height 18
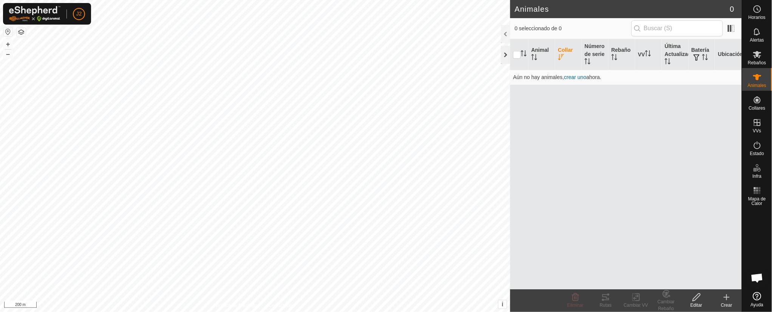
click at [509, 55] on div at bounding box center [505, 55] width 9 height 18
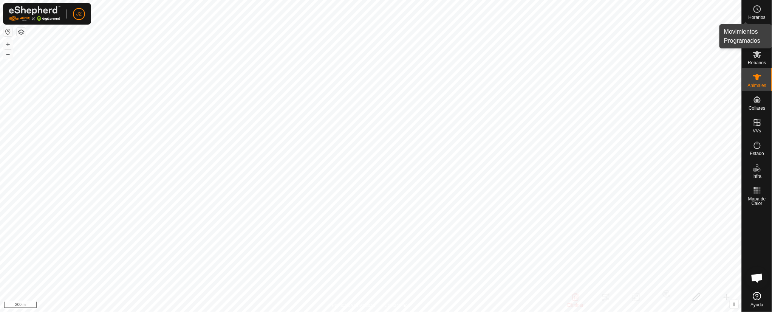
click at [758, 10] on icon at bounding box center [757, 9] width 1 height 2
click at [734, 28] on div at bounding box center [737, 34] width 9 height 18
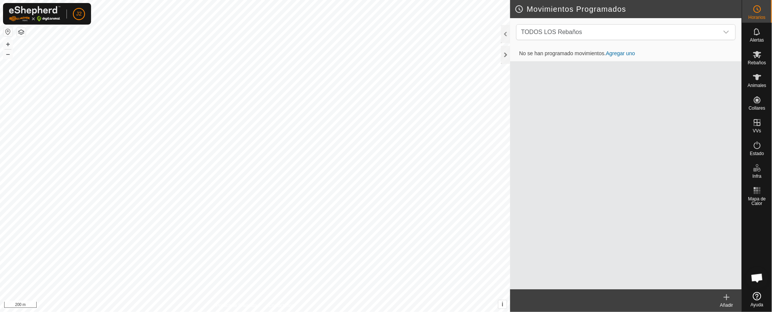
click at [625, 54] on link "Agregar uno" at bounding box center [620, 53] width 29 height 6
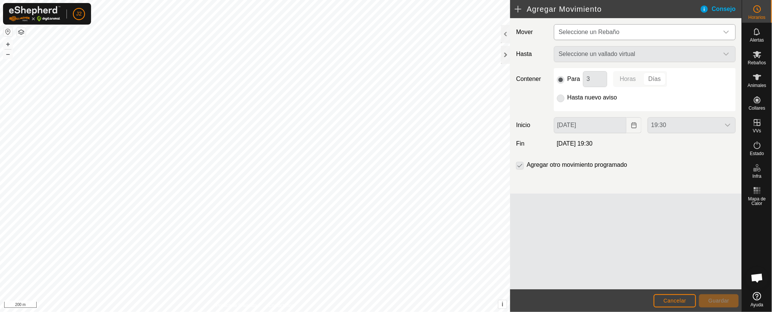
click at [729, 28] on div "dropdown trigger" at bounding box center [726, 32] width 15 height 15
click at [728, 51] on div "Seleccione un vallado virtual" at bounding box center [645, 54] width 188 height 16
click at [697, 40] on div "Mover Seleccione un Rebaño Hasta Seleccione un vallado virtual Contener Para 3 …" at bounding box center [626, 105] width 232 height 175
click at [518, 51] on label "Hasta" at bounding box center [531, 54] width 37 height 16
click at [731, 30] on div "dropdown trigger" at bounding box center [726, 32] width 15 height 15
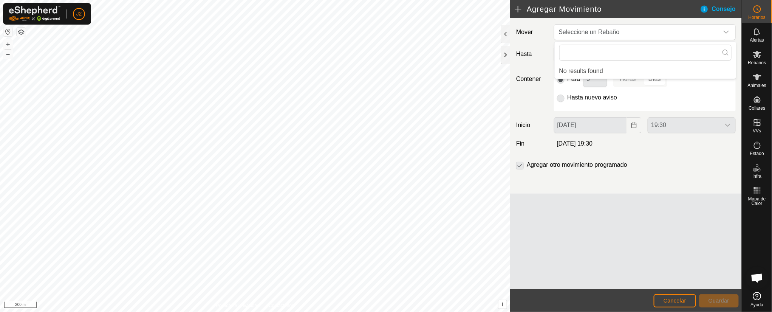
click at [707, 88] on div "Para 3 Horas Días Hasta nuevo aviso" at bounding box center [645, 89] width 182 height 43
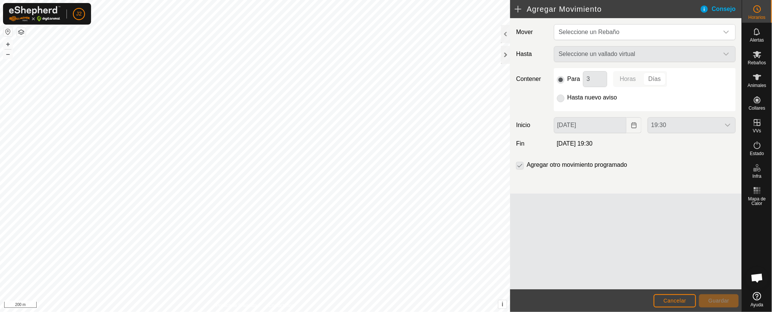
drag, startPoint x: 524, startPoint y: 162, endPoint x: 528, endPoint y: 162, distance: 3.8
click at [527, 162] on div "Agregar otro movimiento programado" at bounding box center [573, 164] width 114 height 9
click at [503, 34] on div at bounding box center [505, 34] width 9 height 18
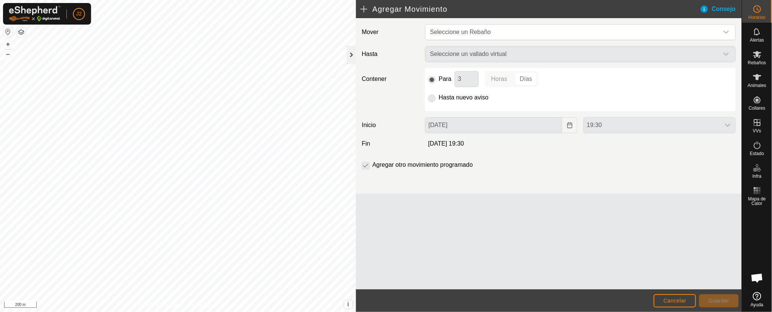
click at [351, 53] on div at bounding box center [351, 55] width 9 height 18
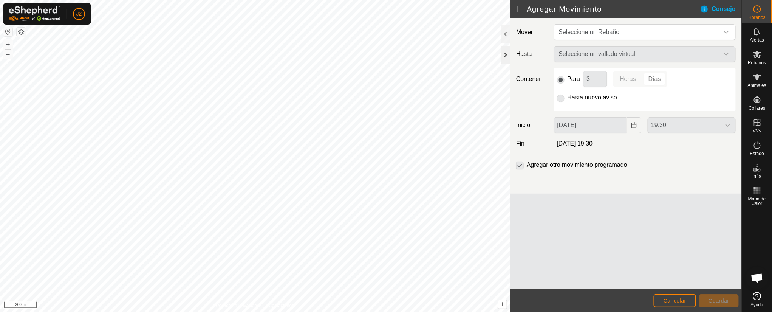
click at [507, 51] on div at bounding box center [505, 55] width 9 height 18
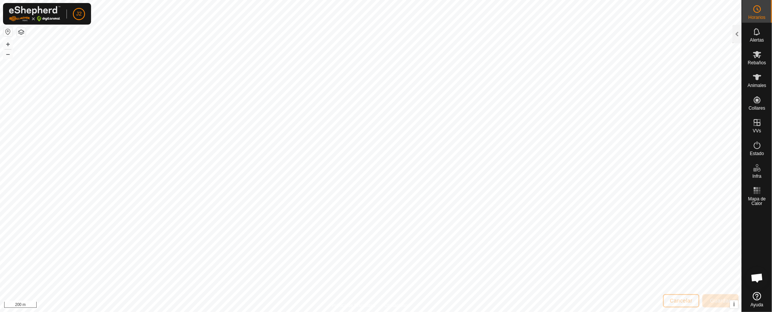
click at [756, 294] on icon at bounding box center [757, 296] width 8 height 8
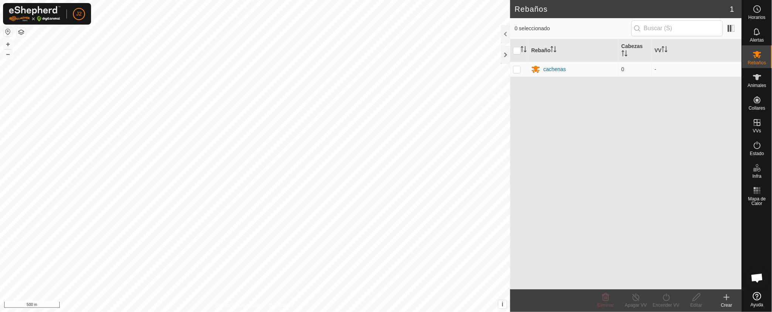
click at [373, 0] on html "J2 Horarios Alertas Rebaños Animales Collares VVs Estado Infra Mapa de Calor Ay…" at bounding box center [386, 156] width 772 height 312
click at [502, 54] on div at bounding box center [505, 55] width 9 height 18
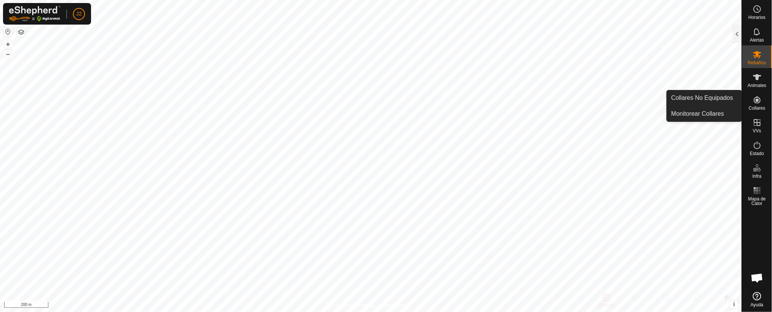
click at [755, 99] on icon at bounding box center [757, 99] width 9 height 9
click at [728, 95] on link "Collares No Equipados" at bounding box center [704, 97] width 75 height 15
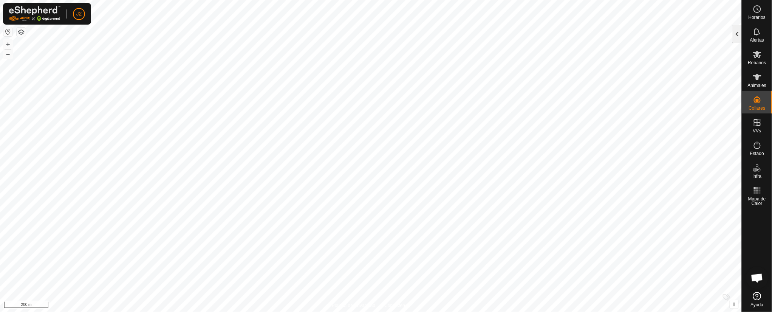
click at [734, 29] on div at bounding box center [737, 34] width 9 height 18
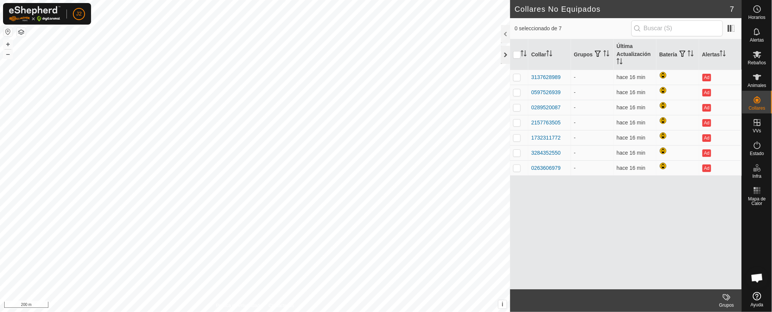
click at [505, 49] on div at bounding box center [505, 55] width 9 height 18
